Goal: Ask a question

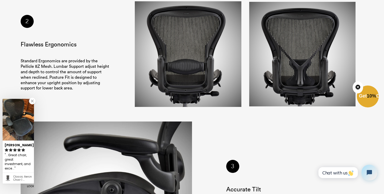
scroll to position [753, 0]
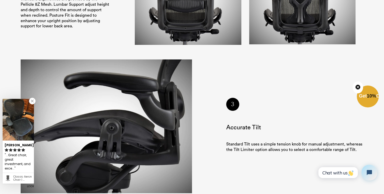
click at [338, 174] on span "Chat with us" at bounding box center [338, 172] width 32 height 5
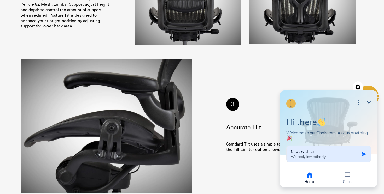
click at [335, 159] on div "Chat with us We reply immediately" at bounding box center [325, 154] width 68 height 10
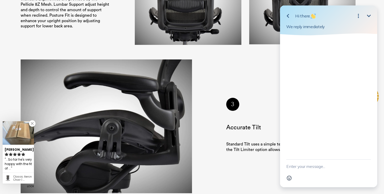
click at [310, 168] on textarea "New message" at bounding box center [328, 167] width 85 height 14
paste textarea "Hello, I’m interested in purchasing 11 [PERSON_NAME] Aeron chairs (black & full…"
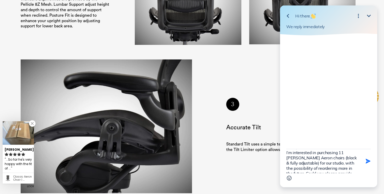
scroll to position [0, 0]
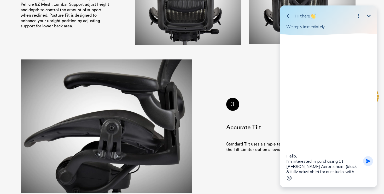
click at [370, 160] on icon "button" at bounding box center [368, 162] width 6 height 6
type textarea "Hello, I’m interested in purchasing 11 [PERSON_NAME] Aeron chairs (black & full…"
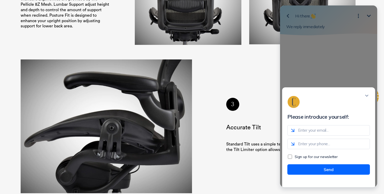
click at [335, 135] on input "email" at bounding box center [328, 130] width 83 height 10
type input "[PERSON_NAME][EMAIL_ADDRESS][PERSON_NAME][DOMAIN_NAME]"
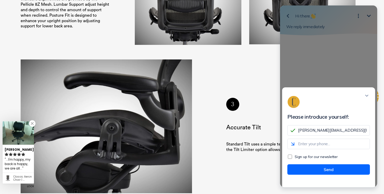
click at [326, 149] on input "tel" at bounding box center [328, 144] width 83 height 10
type input "9178312424"
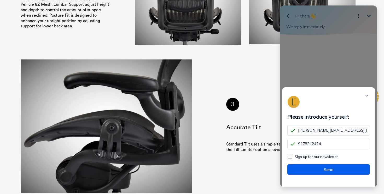
click at [331, 175] on button "Send" at bounding box center [328, 170] width 83 height 10
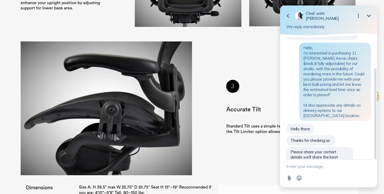
scroll to position [772, 0]
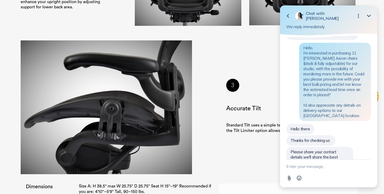
click at [312, 168] on textarea "New message" at bounding box center [328, 167] width 85 height 14
type textarea "t"
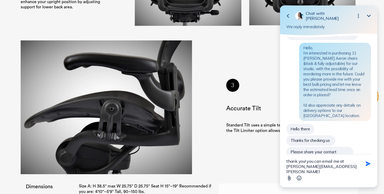
type textarea "thank you! you can email me at [PERSON_NAME][EMAIL_ADDRESS][PERSON_NAME][DOMAIN…"
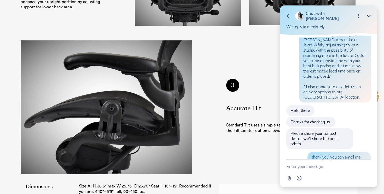
scroll to position [76, 0]
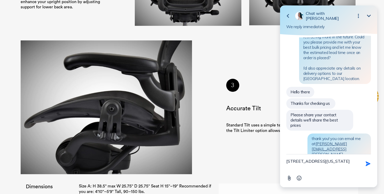
type textarea "[STREET_ADDRESS][US_STATE]"
